Goal: Navigation & Orientation: Find specific page/section

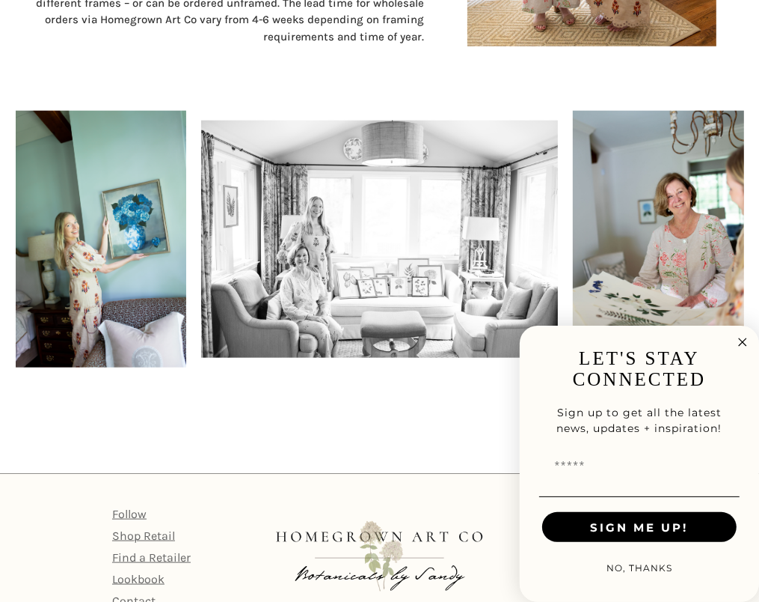
scroll to position [1017, 0]
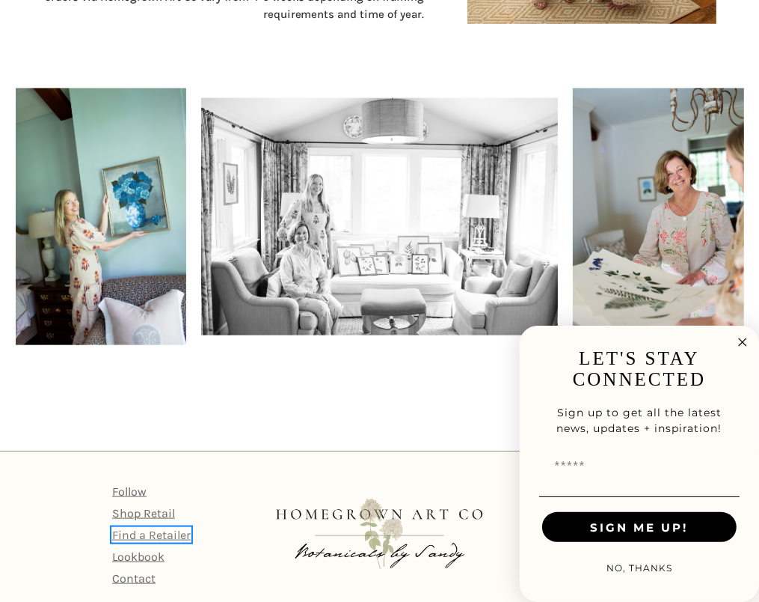
click at [125, 528] on link "Find a Retailer" at bounding box center [151, 535] width 79 height 14
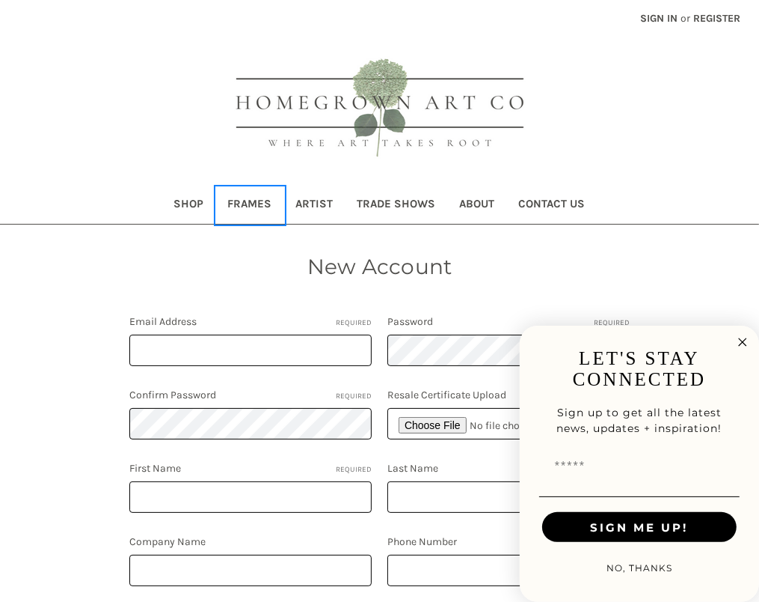
click at [245, 201] on link "Frames" at bounding box center [250, 205] width 68 height 37
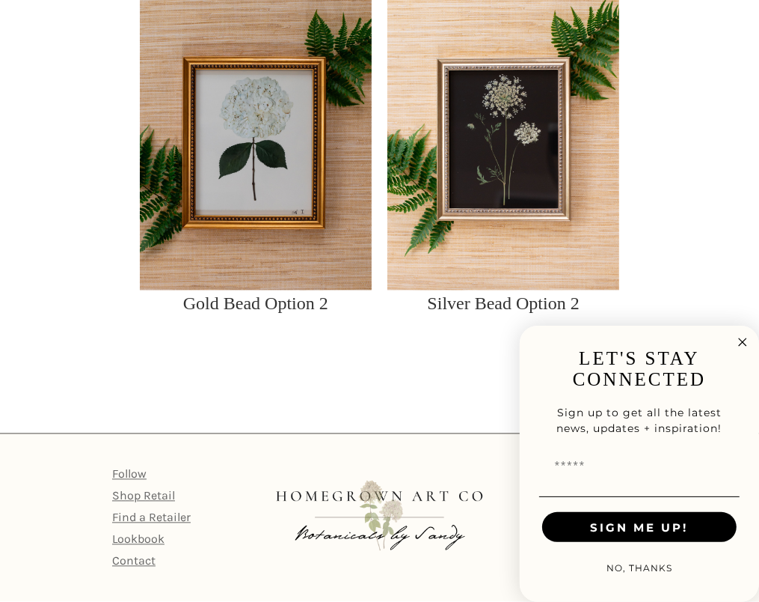
scroll to position [1911, 0]
click at [150, 538] on link "Lookbook" at bounding box center [138, 539] width 52 height 14
